Goal: Information Seeking & Learning: Find specific fact

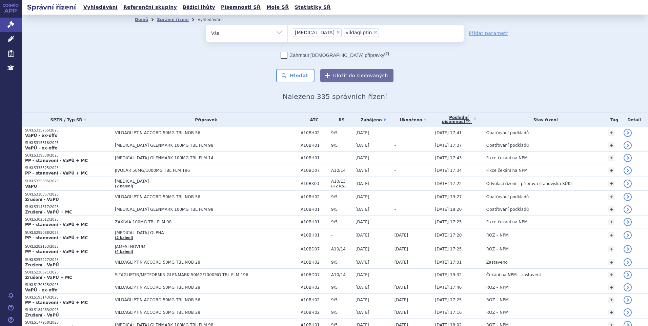
click at [336, 34] on span "×" at bounding box center [338, 32] width 4 height 4
click at [288, 34] on select "sitagliptin vildagliptin" at bounding box center [287, 32] width 0 height 17
click at [288, 33] on select "sitagliptin vildagliptin" at bounding box center [287, 32] width 0 height 17
click at [288, 32] on select "sitagliptin vildagliptin" at bounding box center [287, 32] width 0 height 17
select select "vildagliptin"
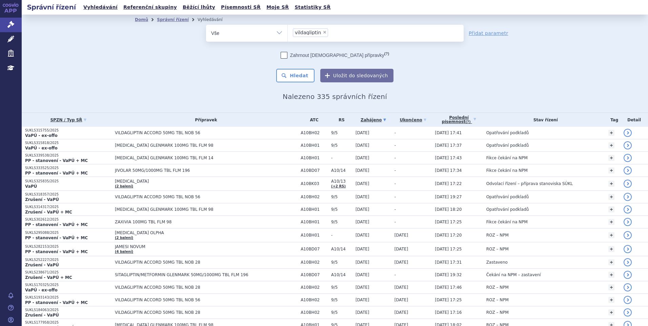
click at [323, 31] on span "×" at bounding box center [325, 32] width 4 height 4
click at [288, 31] on select "sitagliptin vildagliptin" at bounding box center [287, 32] width 0 height 17
select select
type input "ke"
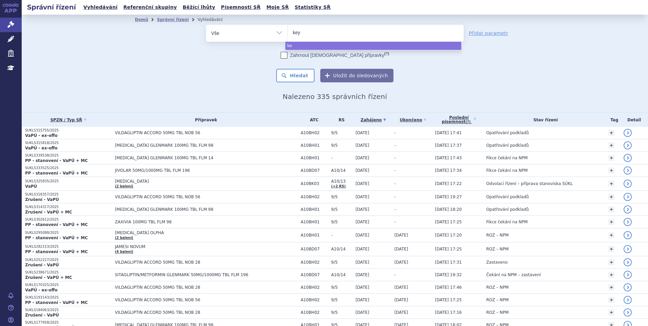
type input "keyt"
type input "keytrud"
type input "[MEDICAL_DATA]"
select select "[MEDICAL_DATA]"
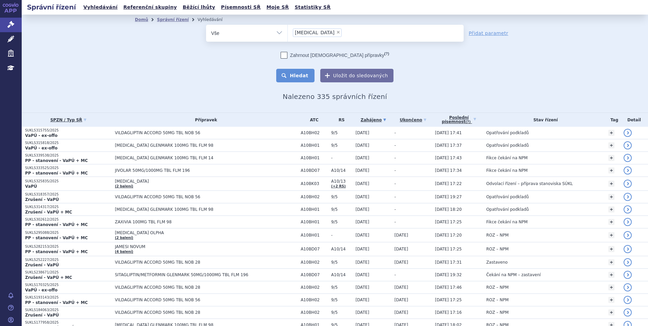
click at [292, 70] on button "Hledat" at bounding box center [295, 76] width 38 height 14
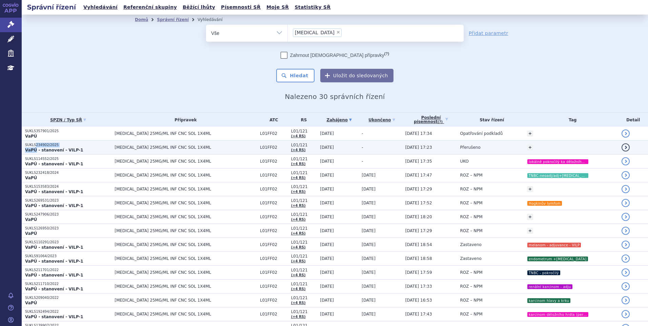
drag, startPoint x: 35, startPoint y: 143, endPoint x: 35, endPoint y: 148, distance: 5.4
click at [35, 148] on td "SUKLS234902/2025 VaPÚ - stanovení - VILP-1" at bounding box center [66, 148] width 89 height 14
drag, startPoint x: 35, startPoint y: 148, endPoint x: 38, endPoint y: 144, distance: 4.9
click at [38, 144] on p "SUKLS234902/2025" at bounding box center [68, 145] width 86 height 5
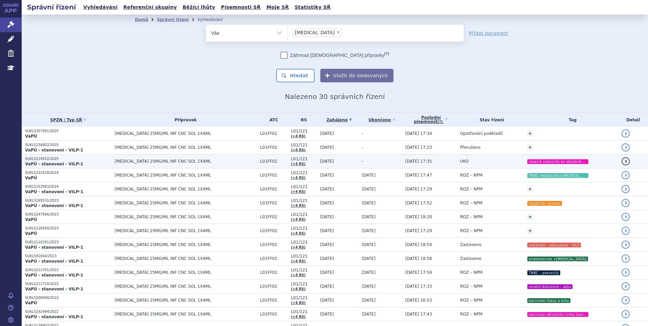
click at [39, 164] on strong "VaPÚ - stanovení - VILP-1" at bounding box center [54, 164] width 58 height 5
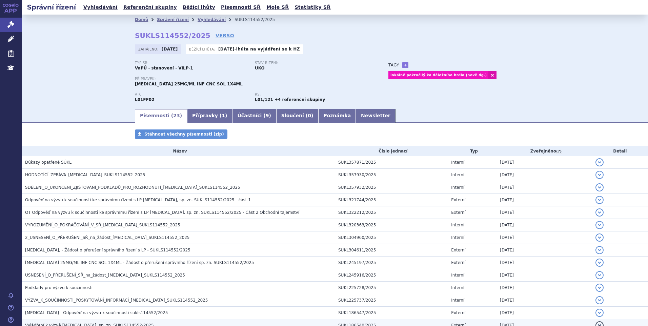
scroll to position [136, 0]
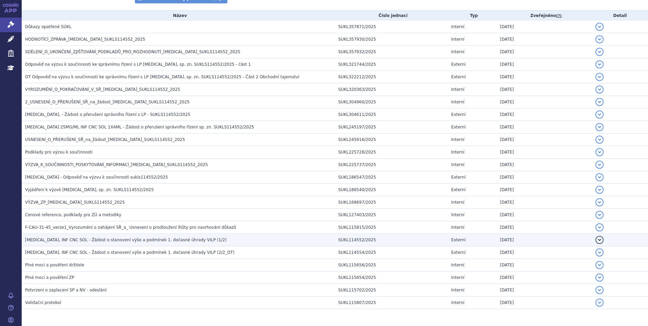
click at [74, 239] on span "KEYTRUDA, INF CNC SOL - Žádost o stanovení výše a podmínek 1. dočasné úhrady VI…" at bounding box center [126, 240] width 202 height 5
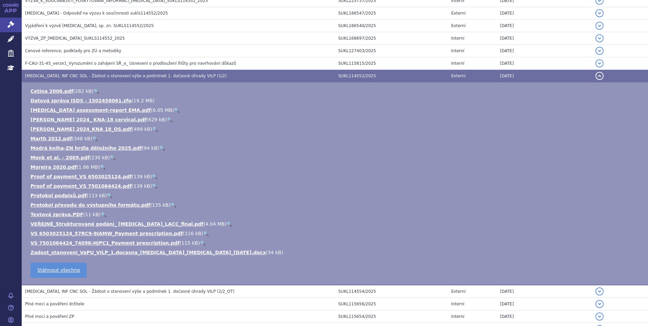
scroll to position [362, 0]
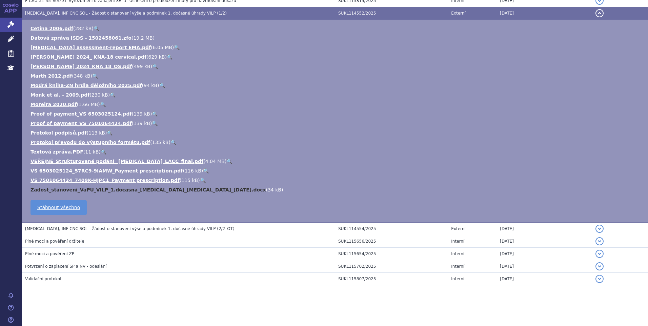
click at [80, 189] on link "Zadost_stanoveni_VaPU_VILP_1.docasna_Keytruda_cervix_25-03-31.docx" at bounding box center [147, 189] width 235 height 5
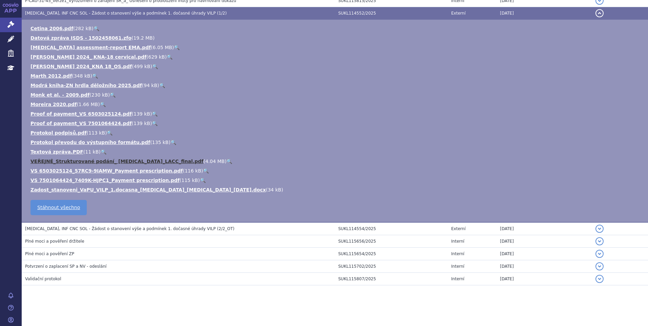
click at [80, 160] on link "VEŘEJNÉ_Strukturované podání_ Keytruda_LACC_final.pdf" at bounding box center [116, 161] width 173 height 5
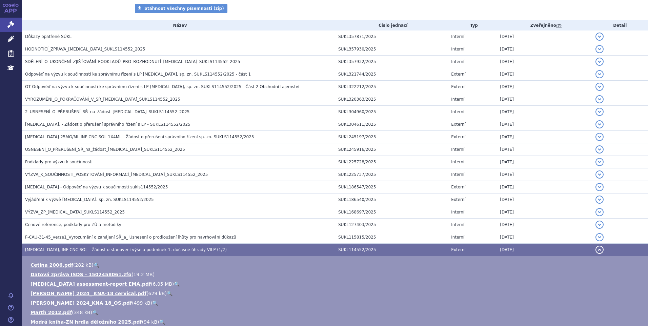
scroll to position [125, 0]
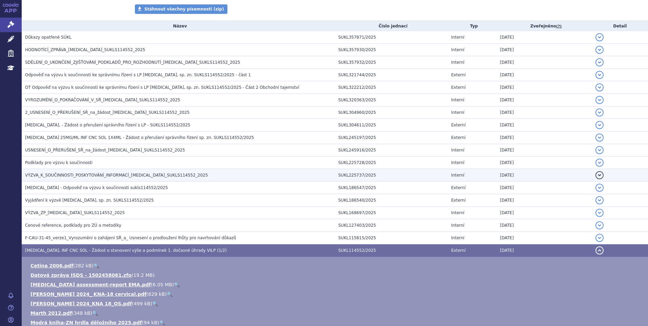
click at [41, 175] on span "VÝZVA_K_SOUČINNOSTI_POSKYTOVÁNÍ_INFORMACÍ_KEYTRUDA_SUKLS114552_2025" at bounding box center [116, 175] width 183 height 5
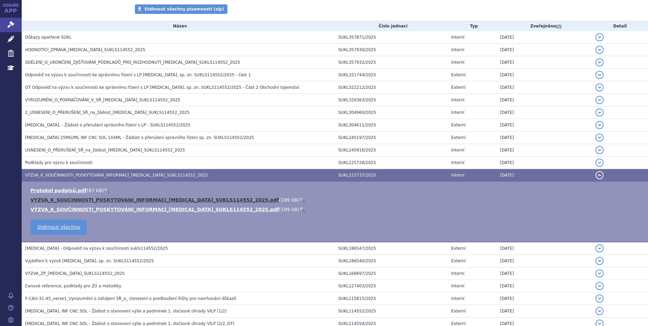
click at [73, 201] on link "VYZVA_K_SOUCINNOSTI_POSKYTOVANI_INFORMACI_KEYTRUDA_SUKLS114552_2025.pdf" at bounding box center [154, 199] width 248 height 5
